Goal: Use online tool/utility: Utilize a website feature to perform a specific function

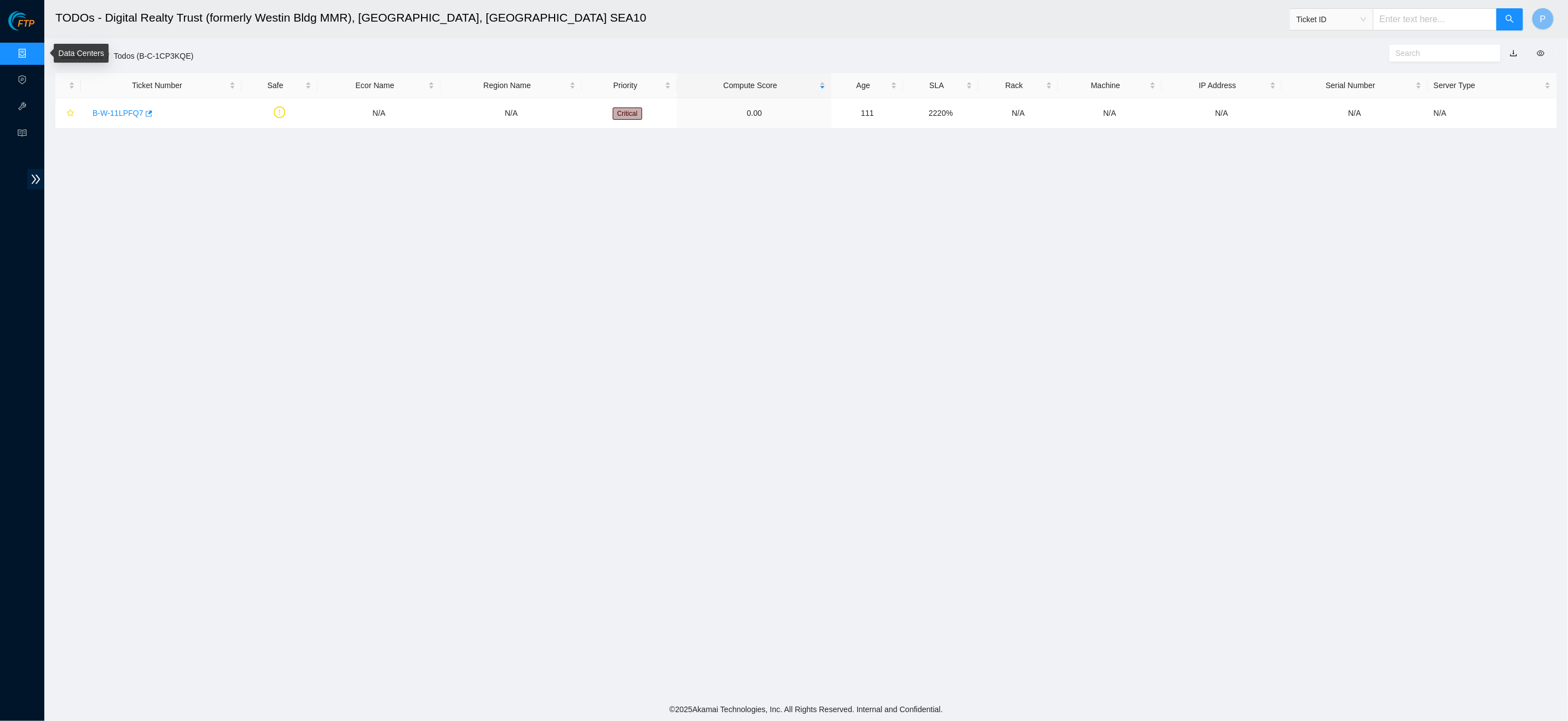
click at [32, 49] on link "Data Centers" at bounding box center [55, 53] width 45 height 8
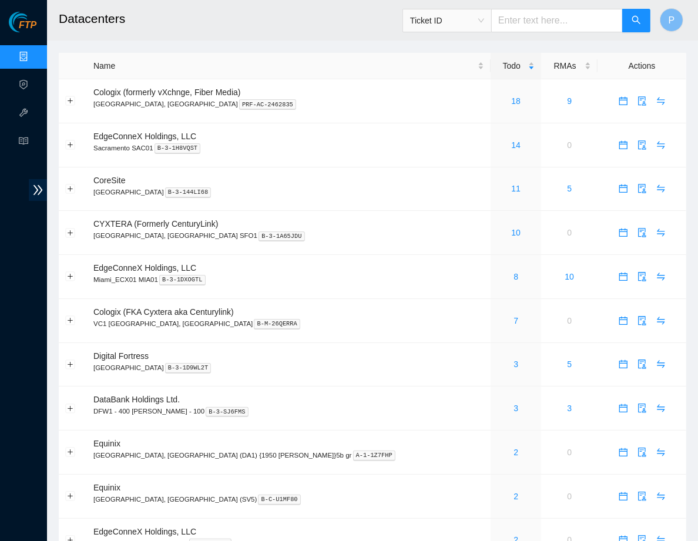
click at [518, 5] on span "Ticket ID" at bounding box center [526, 17] width 248 height 31
click at [518, 17] on input "text" at bounding box center [557, 20] width 132 height 23
paste input "B-W-13XDLHE"
type input "B-W-13XDLHE"
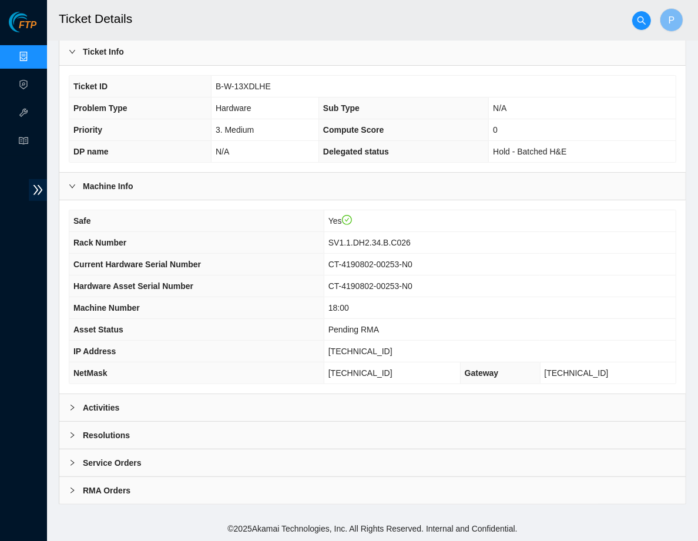
click at [271, 412] on div "Activities" at bounding box center [372, 407] width 626 height 27
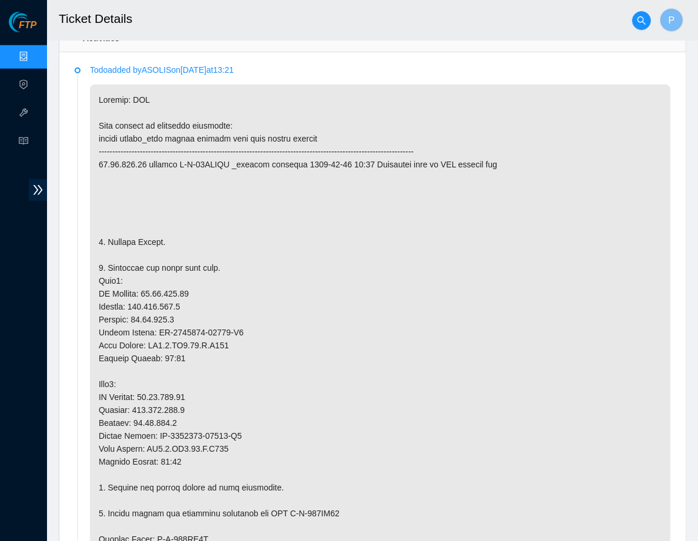
scroll to position [545, 0]
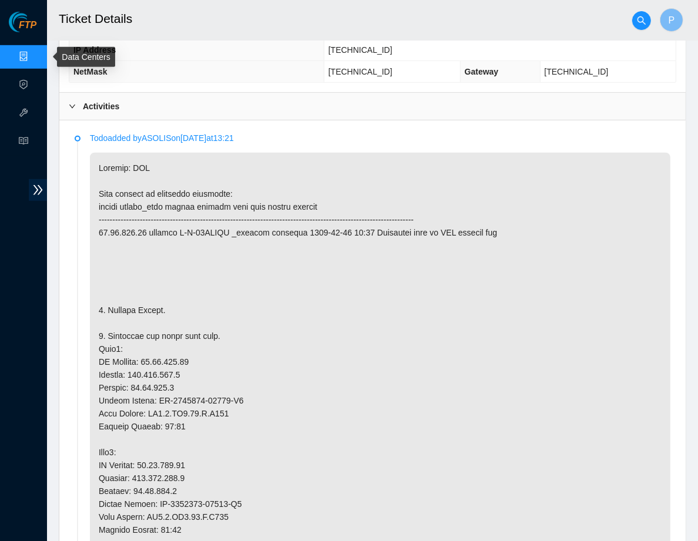
click at [34, 58] on link "Data Centers" at bounding box center [58, 56] width 48 height 9
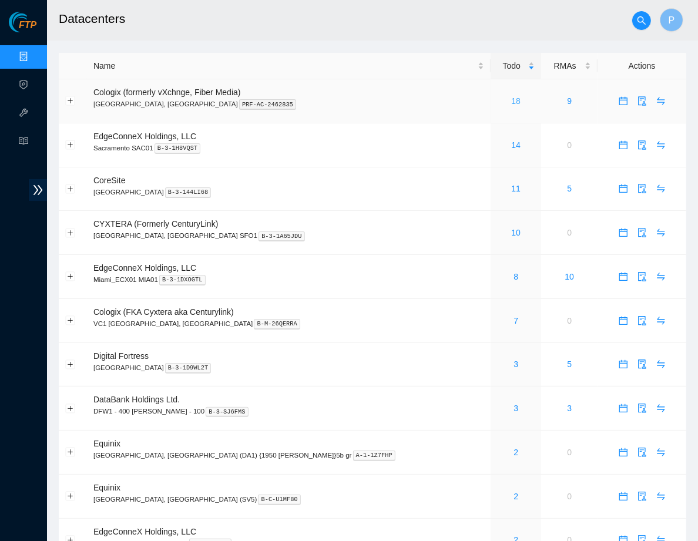
click at [511, 104] on link "18" at bounding box center [515, 100] width 9 height 9
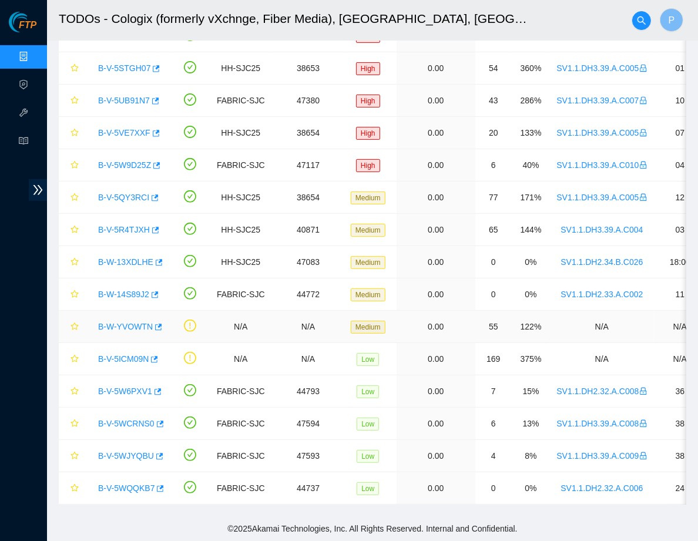
scroll to position [214, 0]
click at [127, 290] on link "B-W-14S89J2" at bounding box center [123, 294] width 51 height 9
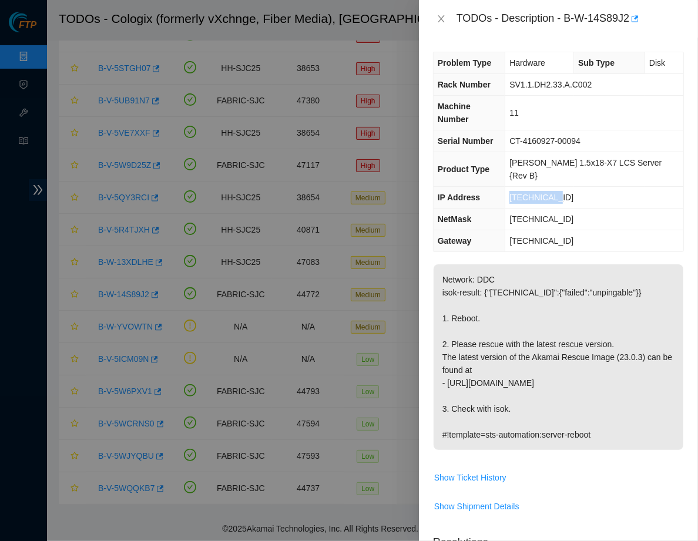
drag, startPoint x: 589, startPoint y: 173, endPoint x: 521, endPoint y: 169, distance: 67.7
click at [521, 187] on td "[TECHNICAL_ID]" at bounding box center [594, 198] width 178 height 22
copy span "[TECHNICAL_ID]"
click at [436, 19] on icon "close" at bounding box center [440, 18] width 9 height 9
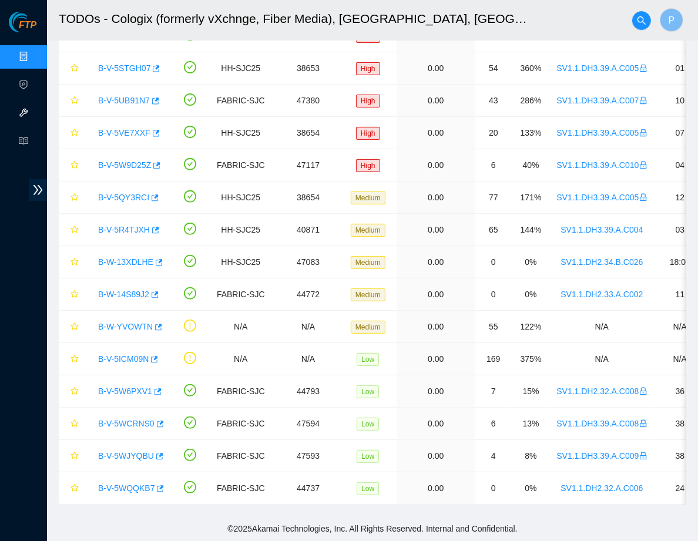
click at [34, 116] on link "Hardware Test (isok)" at bounding box center [71, 113] width 75 height 9
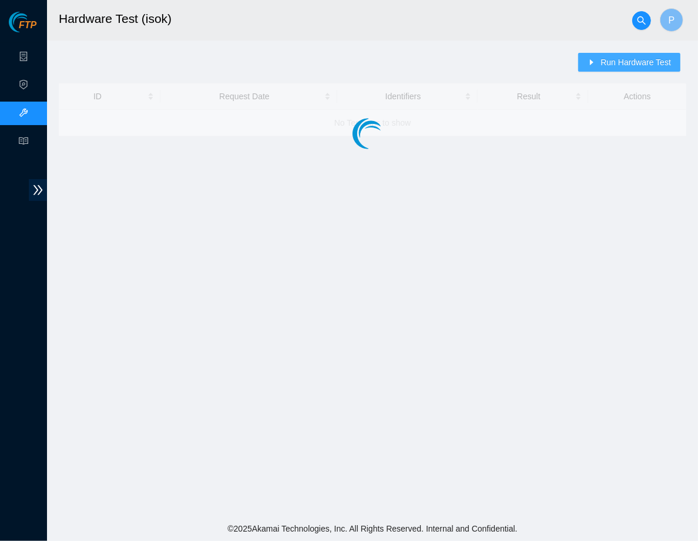
click at [607, 65] on span "Run Hardware Test" at bounding box center [635, 62] width 70 height 13
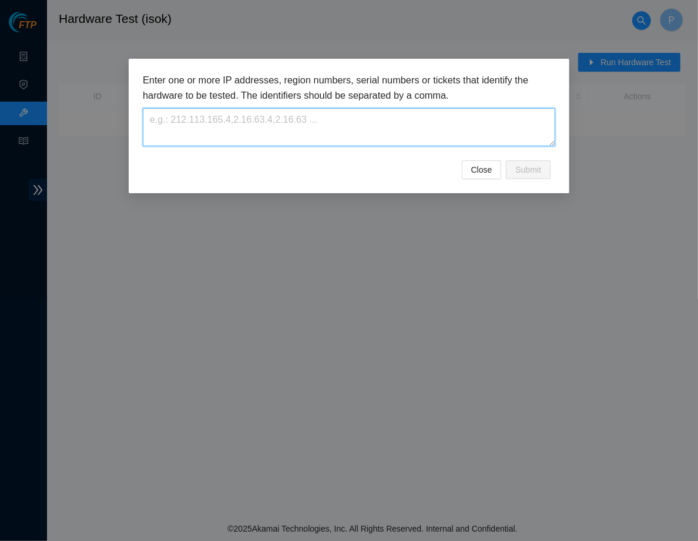
click at [328, 113] on textarea at bounding box center [349, 127] width 412 height 38
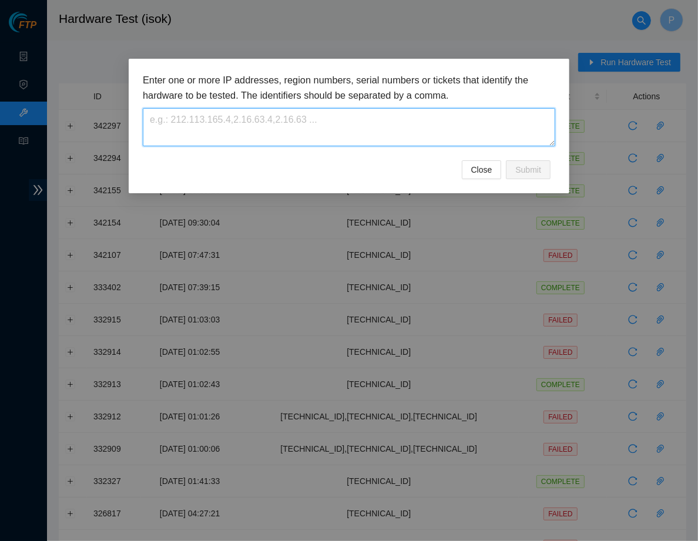
paste textarea "[TECHNICAL_ID]"
type textarea "[TECHNICAL_ID]"
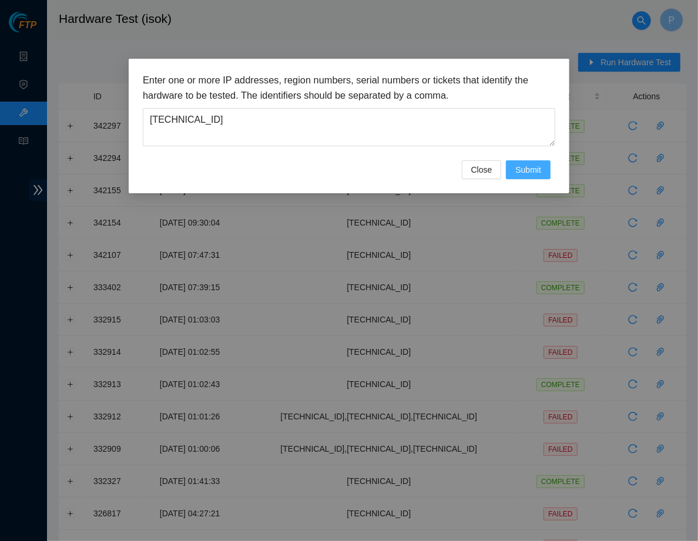
click at [534, 163] on span "Submit" at bounding box center [528, 169] width 26 height 13
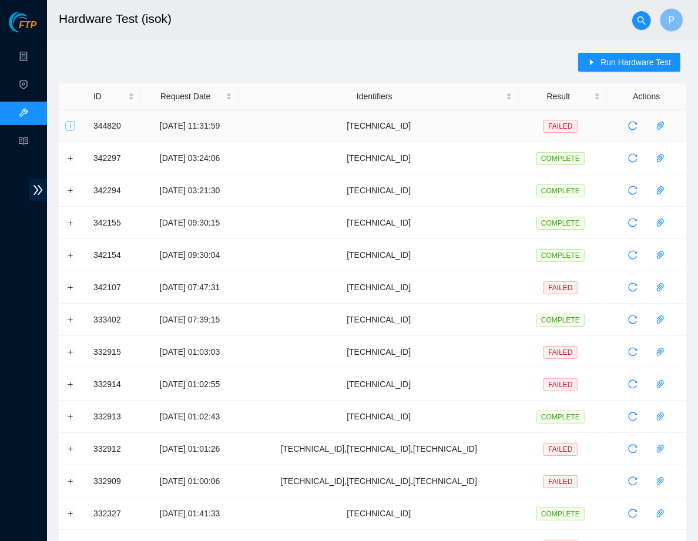
click at [67, 125] on button "Expand row" at bounding box center [70, 125] width 9 height 9
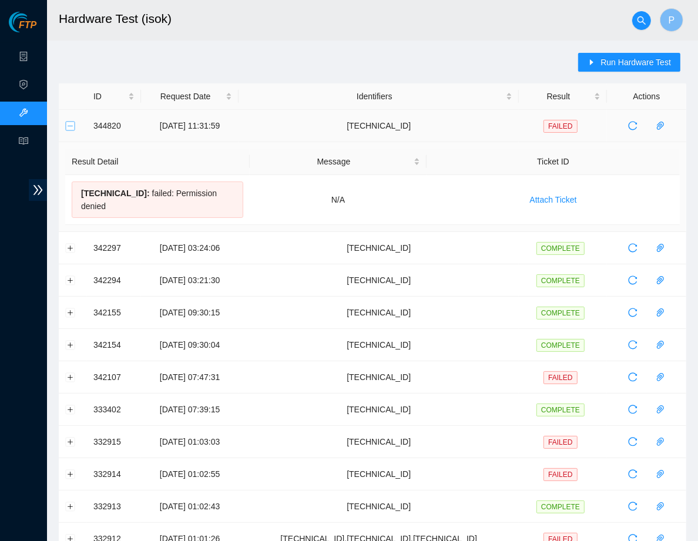
click at [67, 125] on button "Collapse row" at bounding box center [70, 125] width 9 height 9
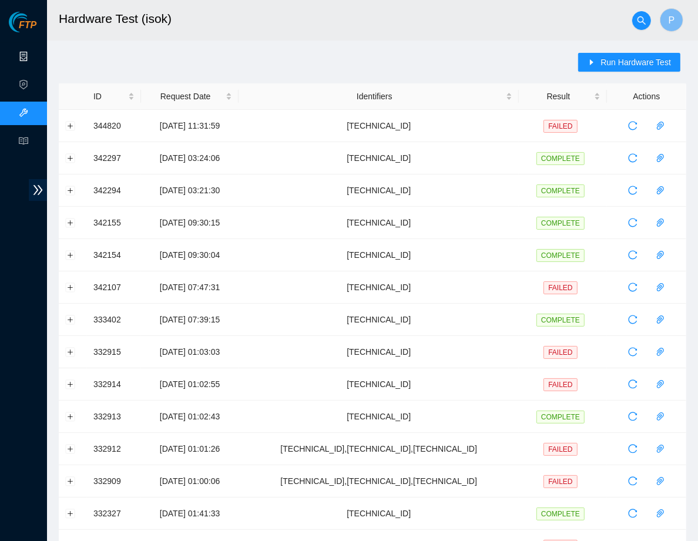
click at [34, 52] on link "Data Centers" at bounding box center [58, 56] width 48 height 9
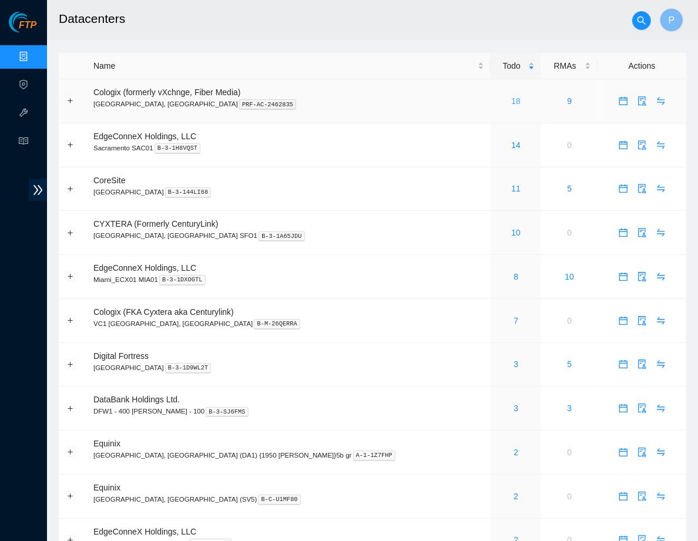
click at [511, 99] on link "18" at bounding box center [515, 100] width 9 height 9
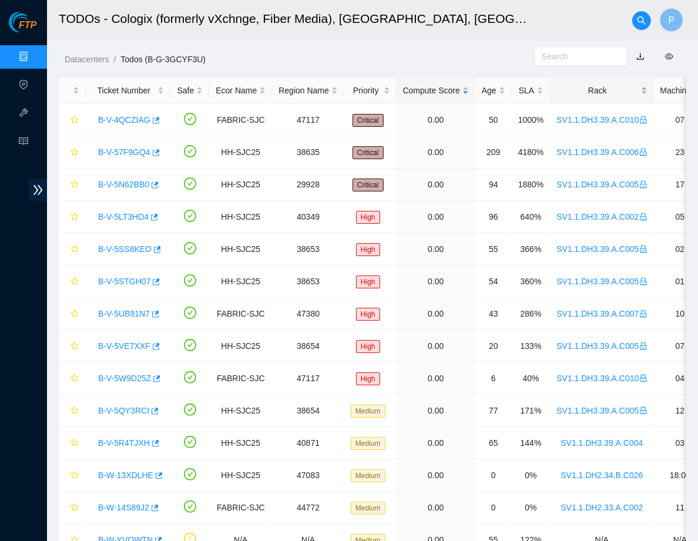
click at [589, 97] on div "Rack" at bounding box center [601, 90] width 90 height 13
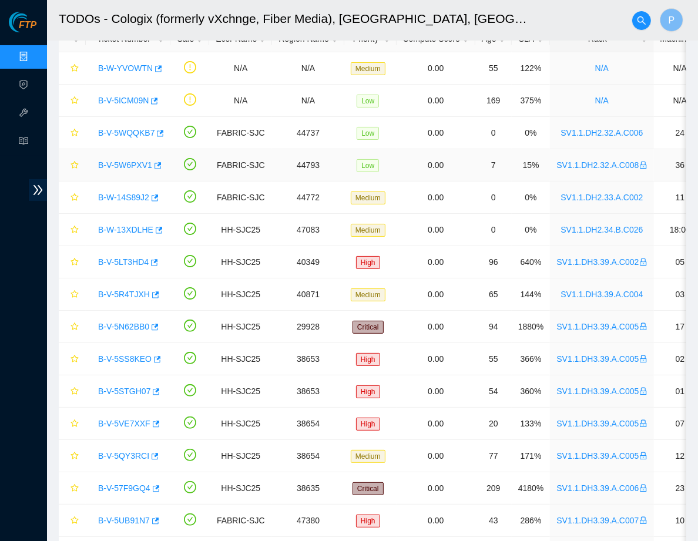
scroll to position [52, 0]
click at [123, 134] on link "B-V-5WQQKB7" at bounding box center [126, 132] width 56 height 9
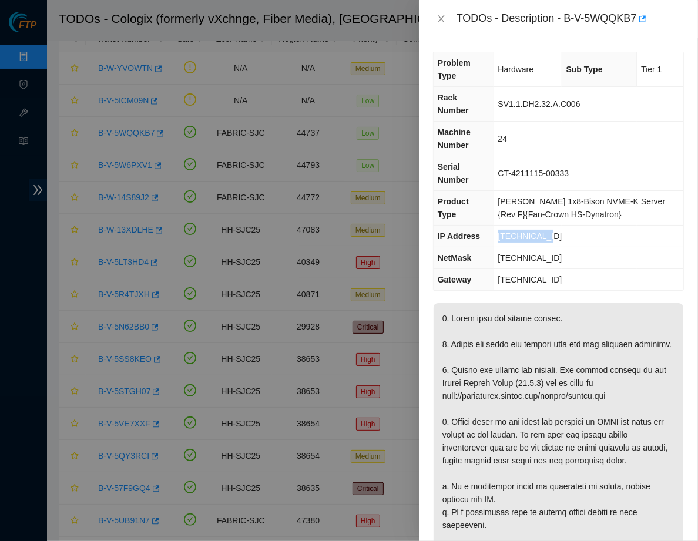
drag, startPoint x: 555, startPoint y: 226, endPoint x: 495, endPoint y: 226, distance: 59.3
click at [495, 226] on td "[TECHNICAL_ID]" at bounding box center [588, 237] width 190 height 22
copy span "[TECHNICAL_ID]"
click at [465, 79] on th "Problem Type" at bounding box center [464, 69] width 60 height 35
click at [440, 18] on icon "close" at bounding box center [441, 18] width 6 height 7
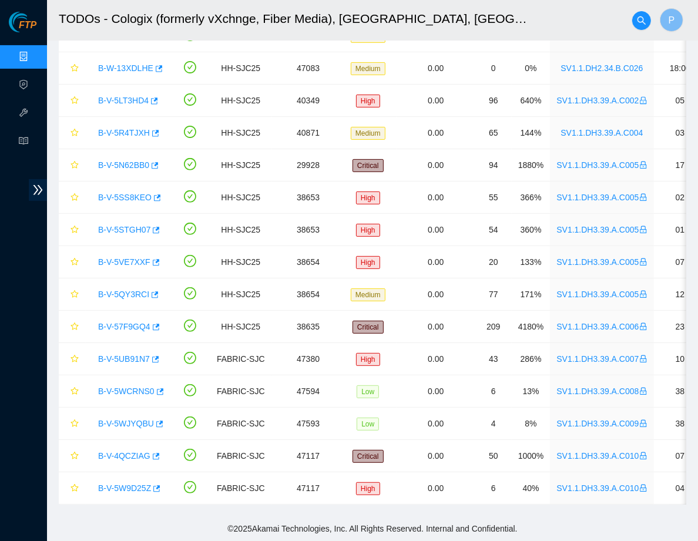
scroll to position [214, 0]
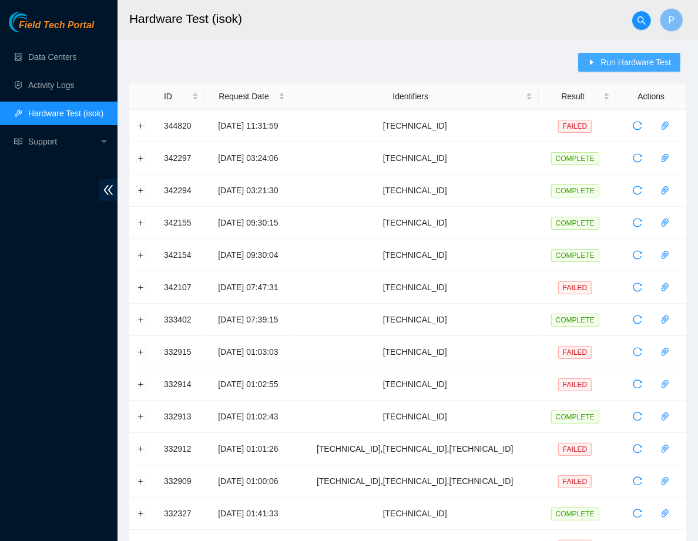
click at [626, 63] on span "Run Hardware Test" at bounding box center [635, 62] width 70 height 13
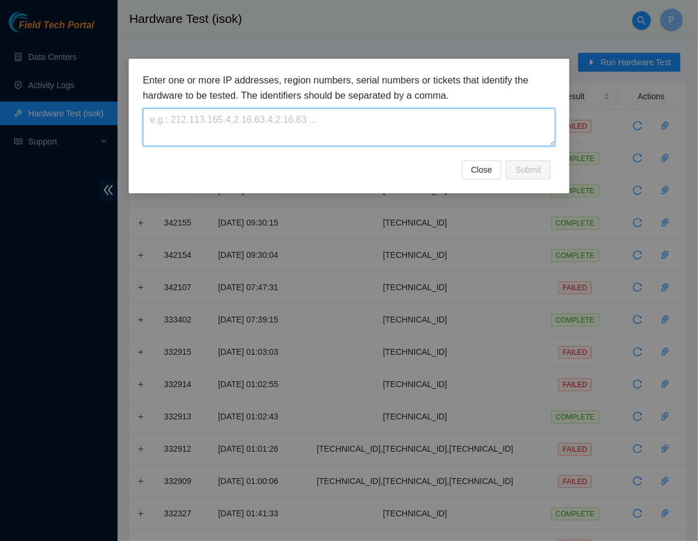
click at [314, 132] on textarea at bounding box center [349, 127] width 412 height 38
paste textarea "[TECHNICAL_ID]"
type textarea "[TECHNICAL_ID]"
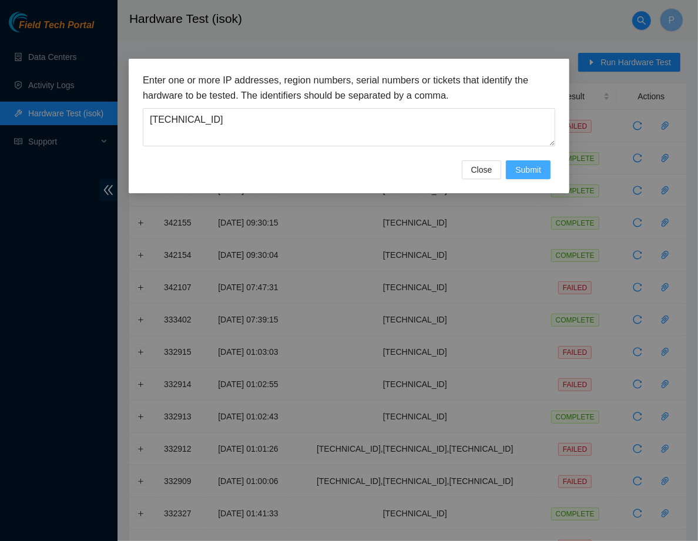
click at [547, 169] on button "Submit" at bounding box center [528, 169] width 45 height 19
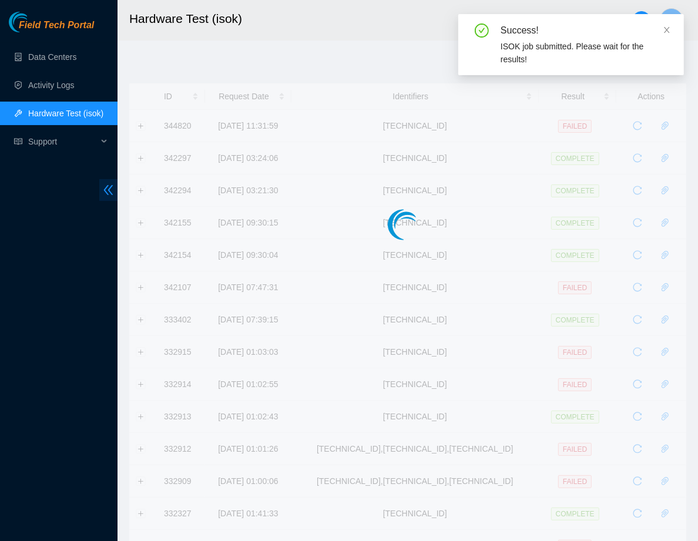
click at [102, 184] on icon "double-left" at bounding box center [108, 190] width 12 height 12
